Goal: Information Seeking & Learning: Learn about a topic

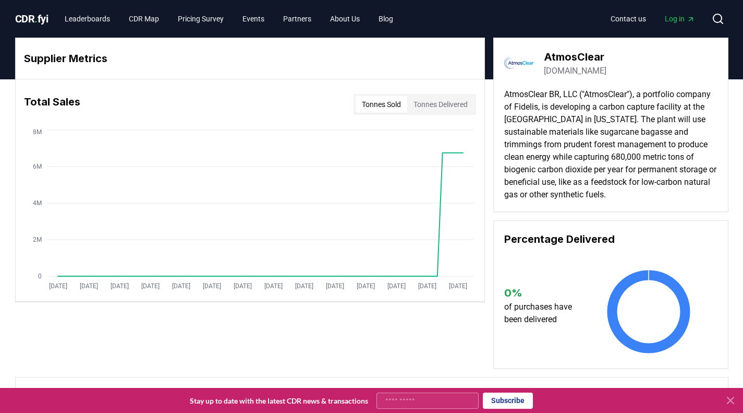
click at [99, 8] on div "CDR . fyi Leaderboards CDR Map Pricing Survey Events Partners About Us Blog Con…" at bounding box center [372, 19] width 714 height 38
click at [100, 19] on link "Leaderboards" at bounding box center [87, 18] width 62 height 19
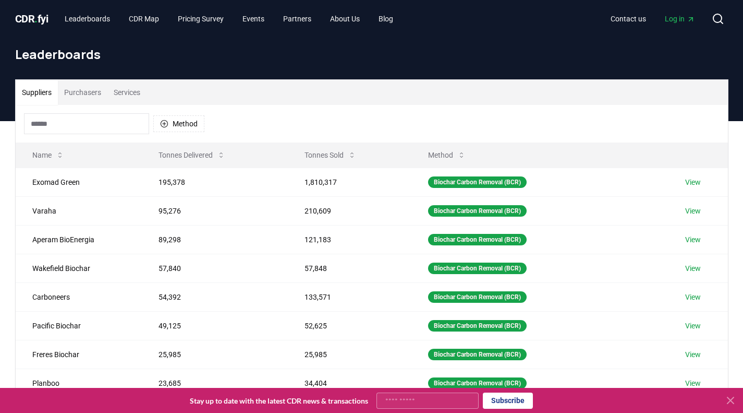
click at [88, 94] on button "Purchasers" at bounding box center [83, 92] width 50 height 25
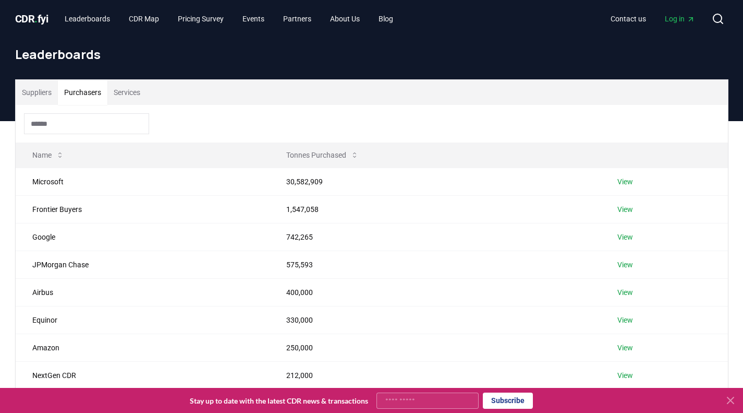
click at [91, 119] on input at bounding box center [86, 123] width 125 height 21
type input "*"
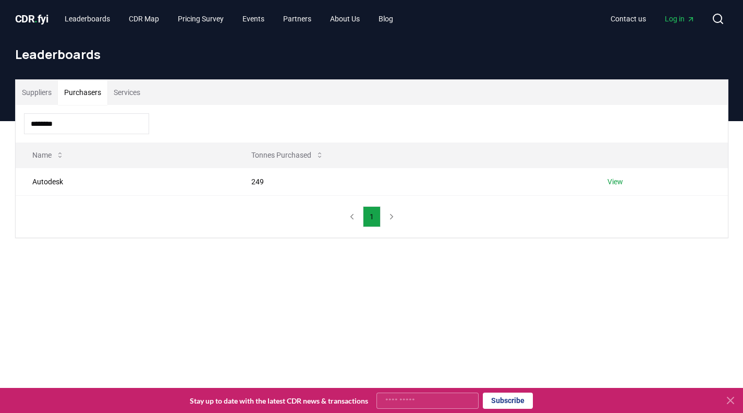
type input "********"
click at [612, 184] on link "View" at bounding box center [616, 181] width 16 height 10
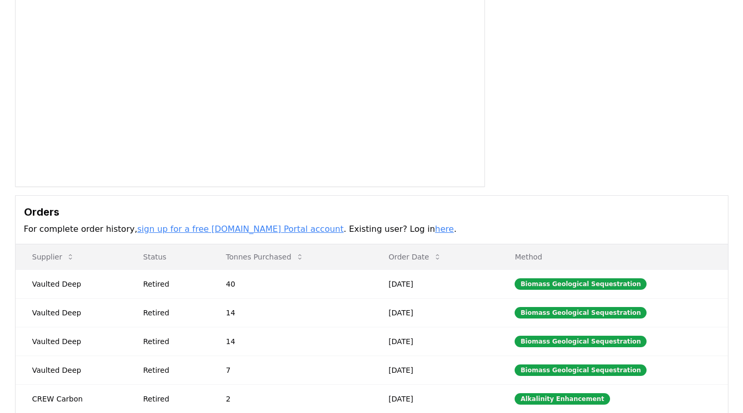
scroll to position [104, 0]
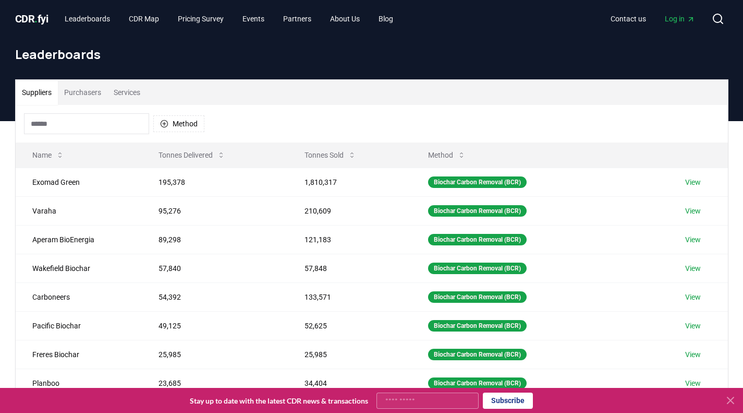
click at [98, 124] on input at bounding box center [86, 123] width 125 height 21
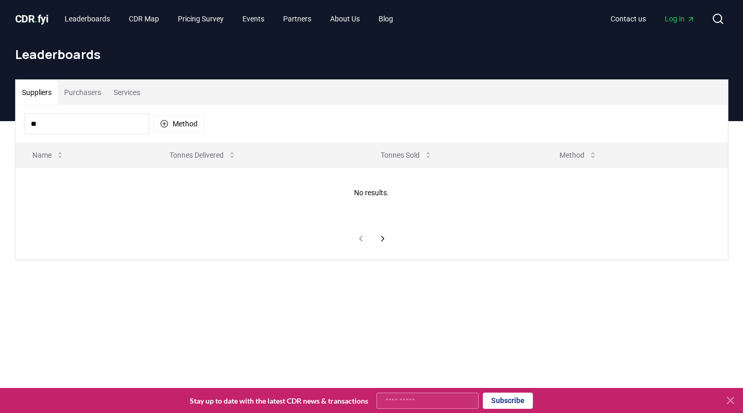
type input "*"
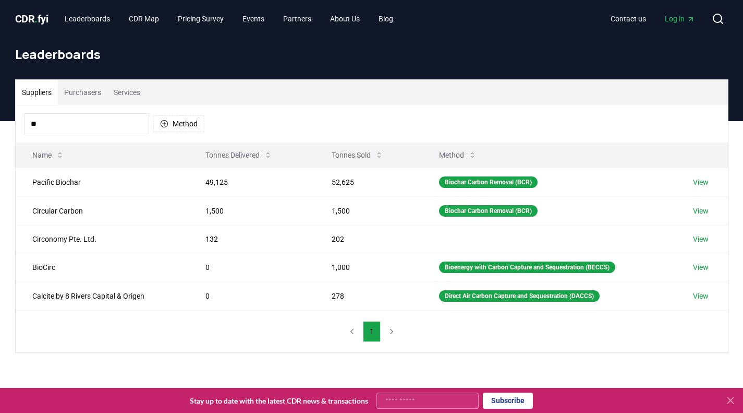
type input "*"
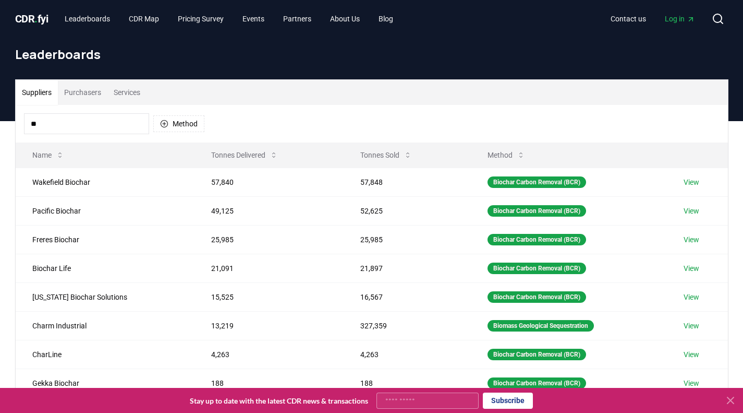
type input "*"
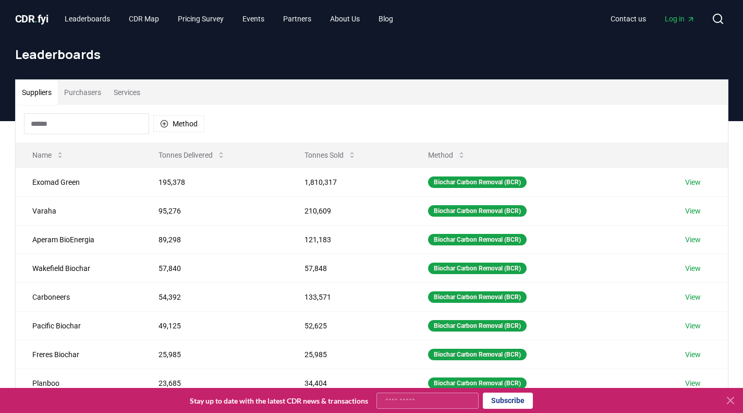
click at [90, 91] on button "Purchasers" at bounding box center [83, 92] width 50 height 25
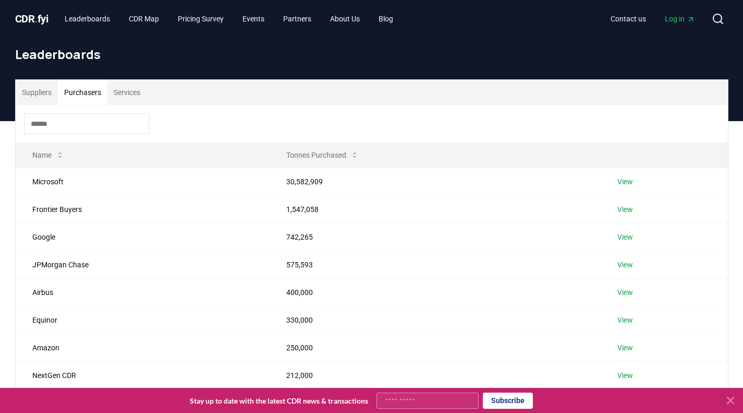
click at [86, 125] on input at bounding box center [86, 123] width 125 height 21
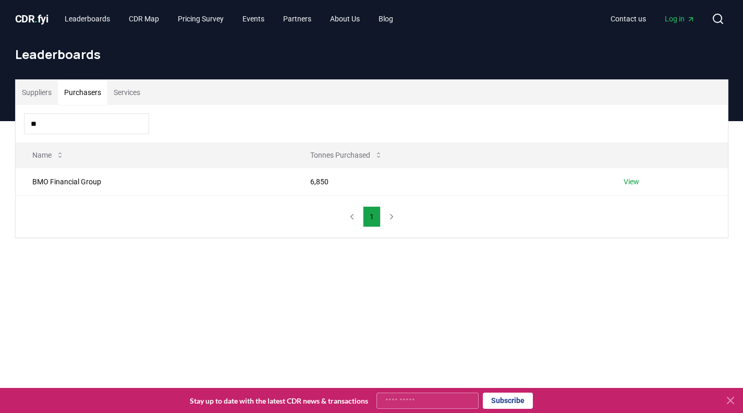
type input "*"
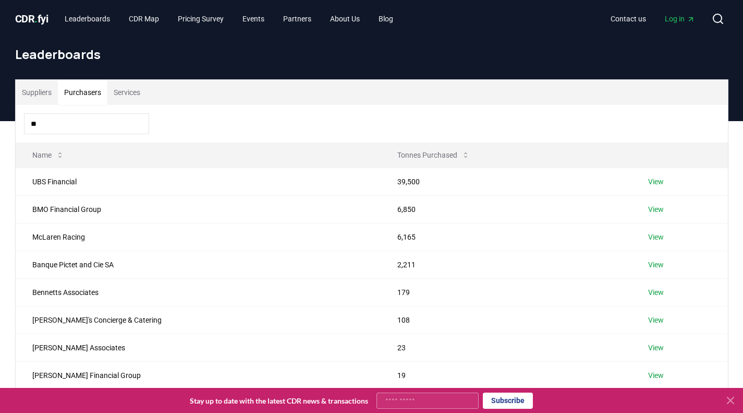
type input "*"
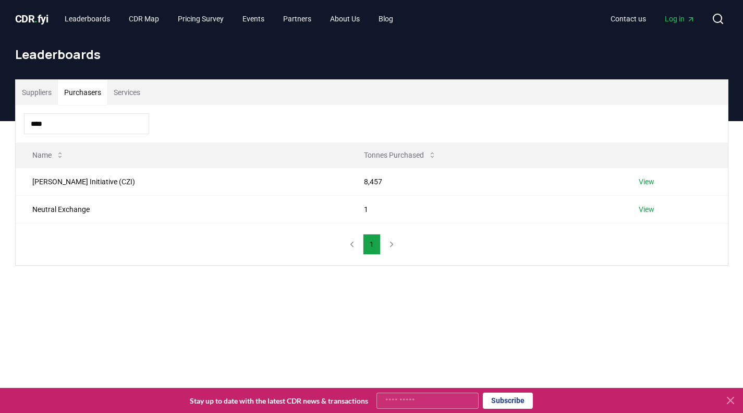
type input "****"
click at [647, 176] on link "View" at bounding box center [647, 181] width 16 height 10
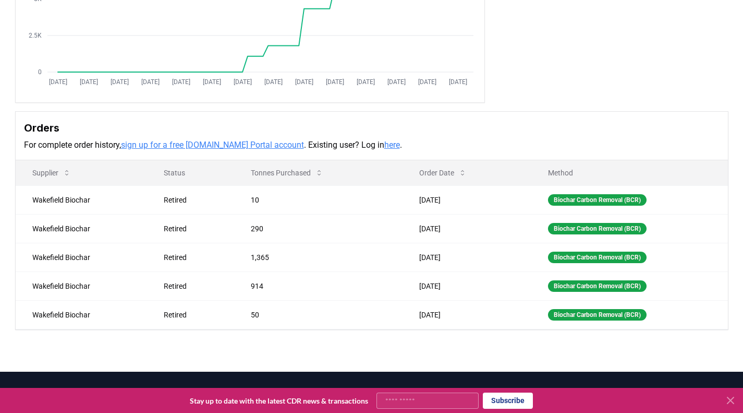
scroll to position [209, 0]
